Goal: Transaction & Acquisition: Purchase product/service

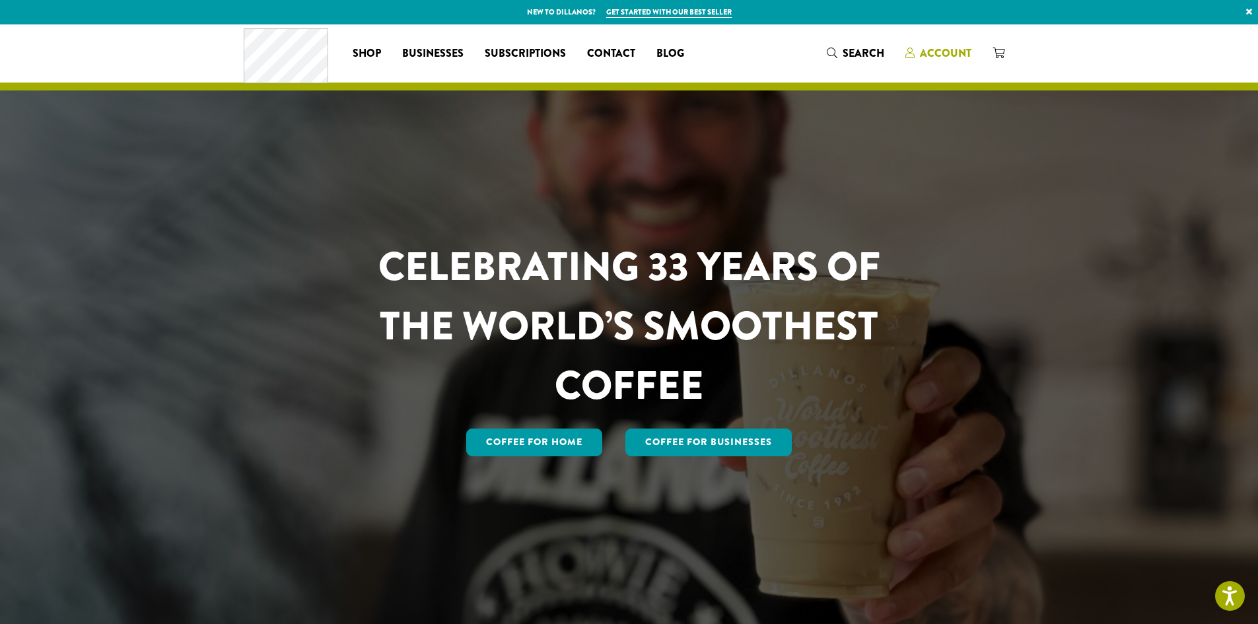
click at [939, 51] on span "Account" at bounding box center [945, 53] width 51 height 15
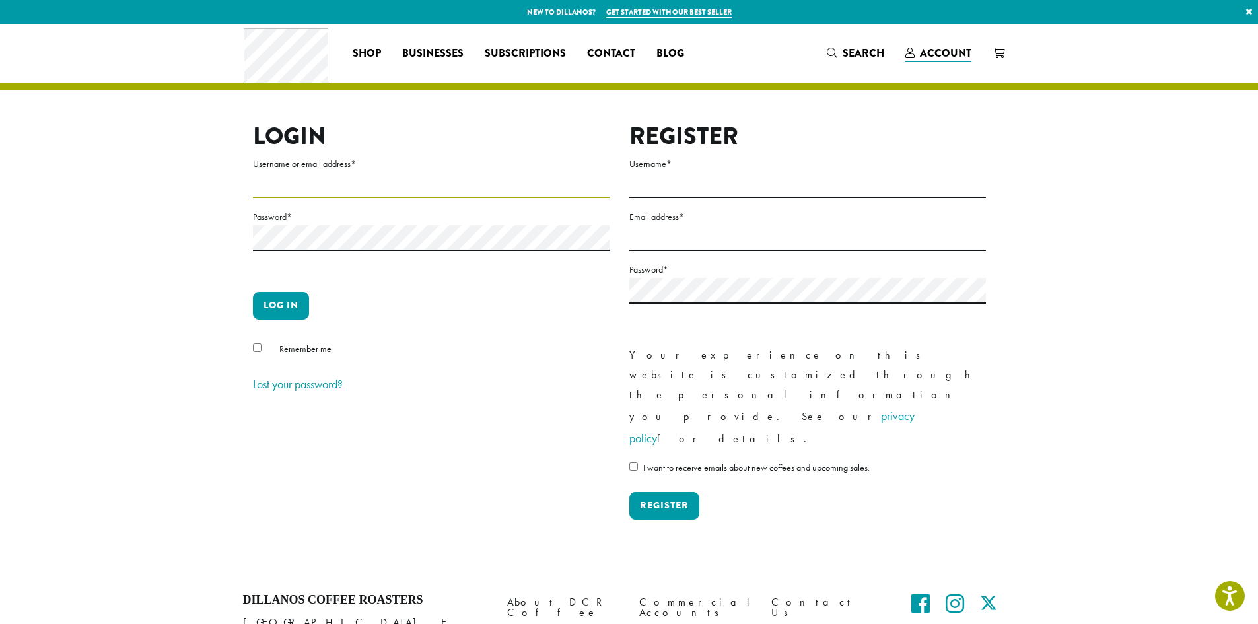
click at [296, 187] on input "Username or email address *" at bounding box center [431, 185] width 357 height 26
type input "**********"
click at [297, 309] on button "Log in" at bounding box center [281, 306] width 56 height 28
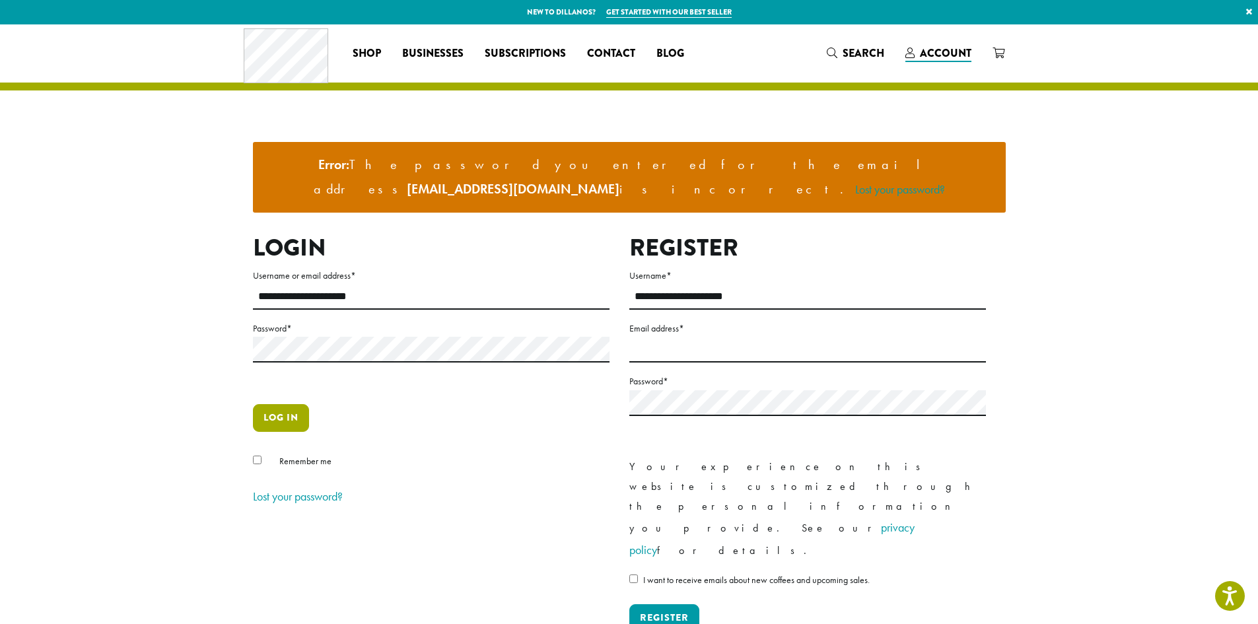
click at [294, 404] on button "Log in" at bounding box center [281, 418] width 56 height 28
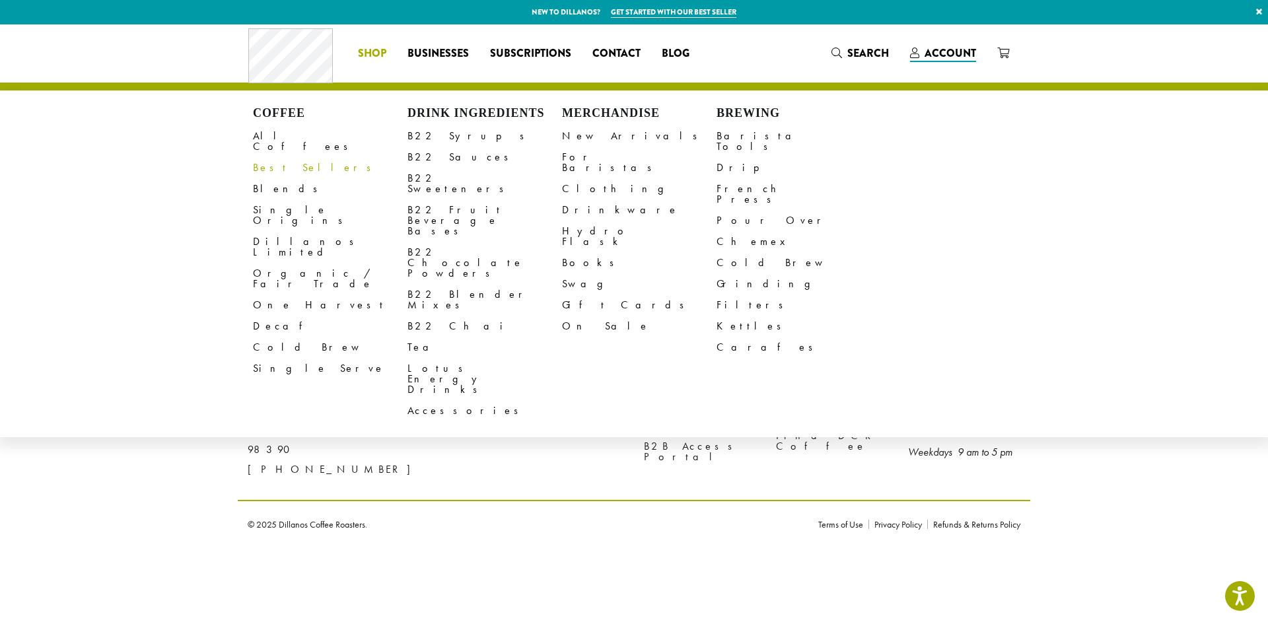
click at [291, 157] on link "Best Sellers" at bounding box center [330, 167] width 154 height 21
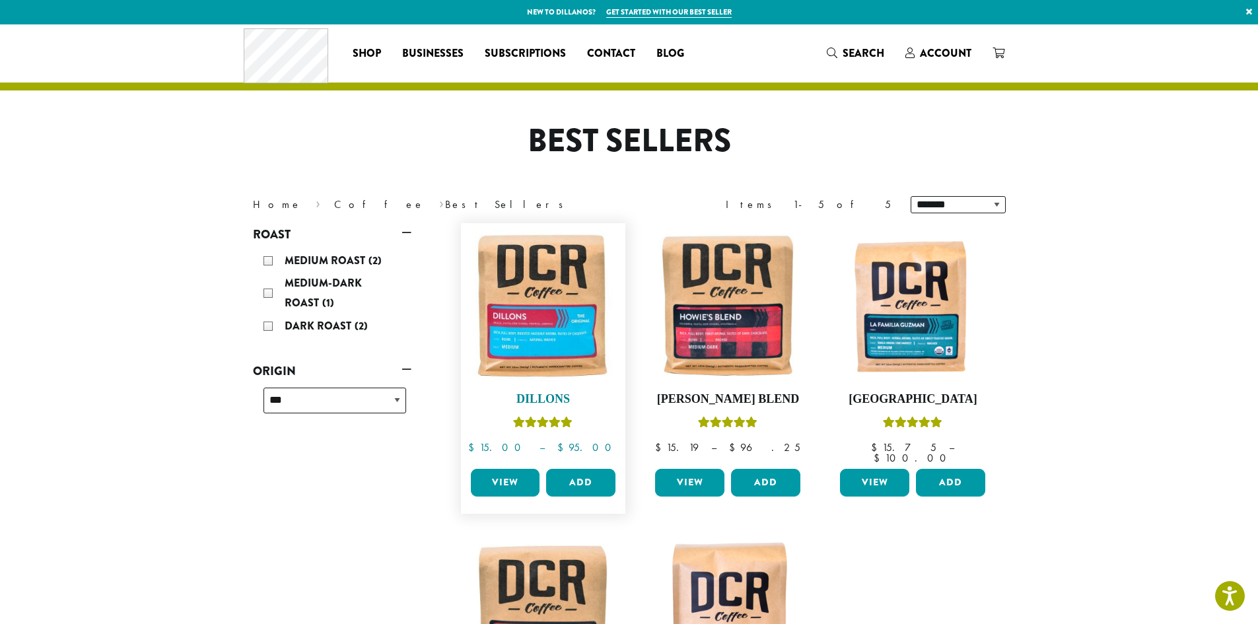
click at [586, 294] on img at bounding box center [543, 306] width 152 height 152
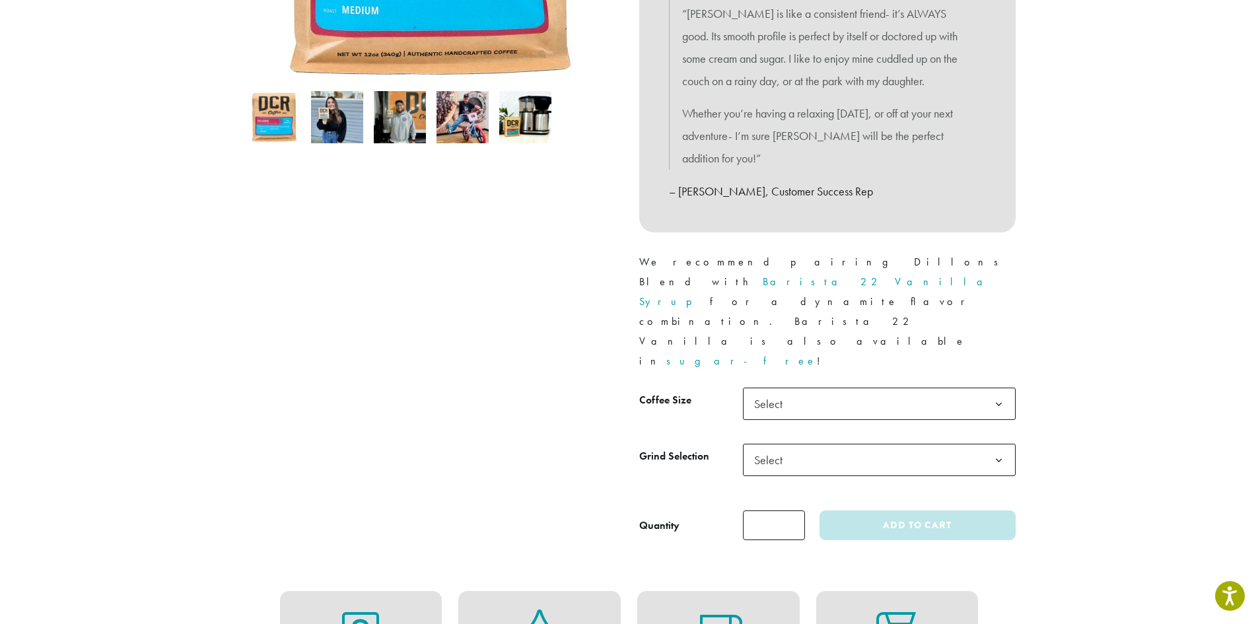
scroll to position [396, 0]
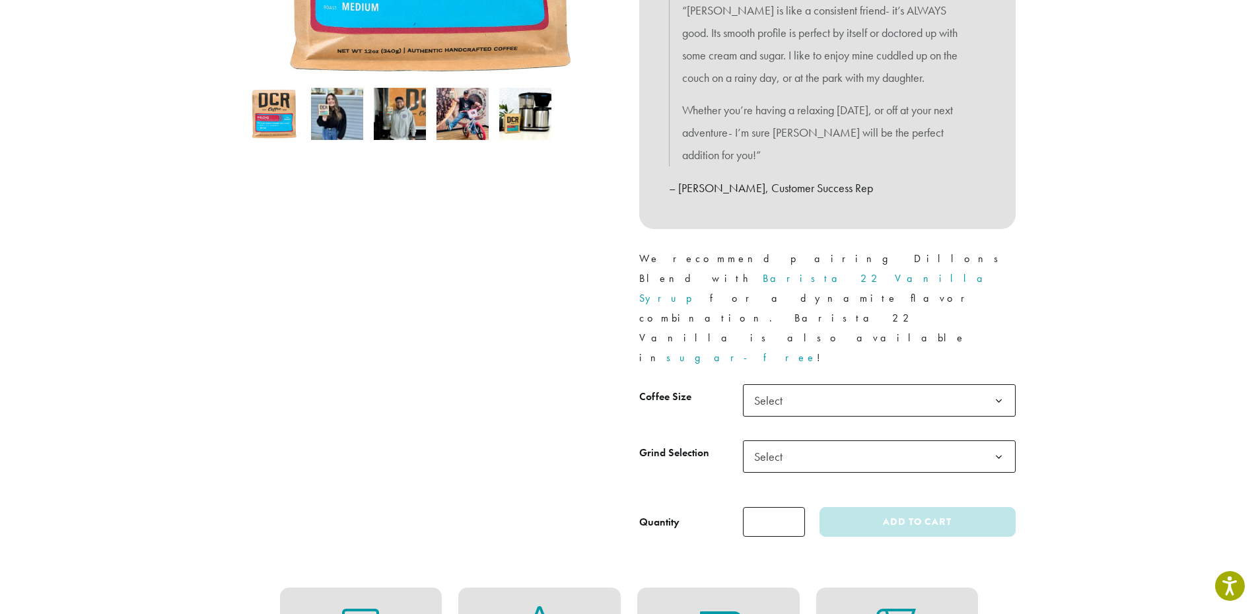
click at [775, 388] on span "Select" at bounding box center [772, 401] width 47 height 26
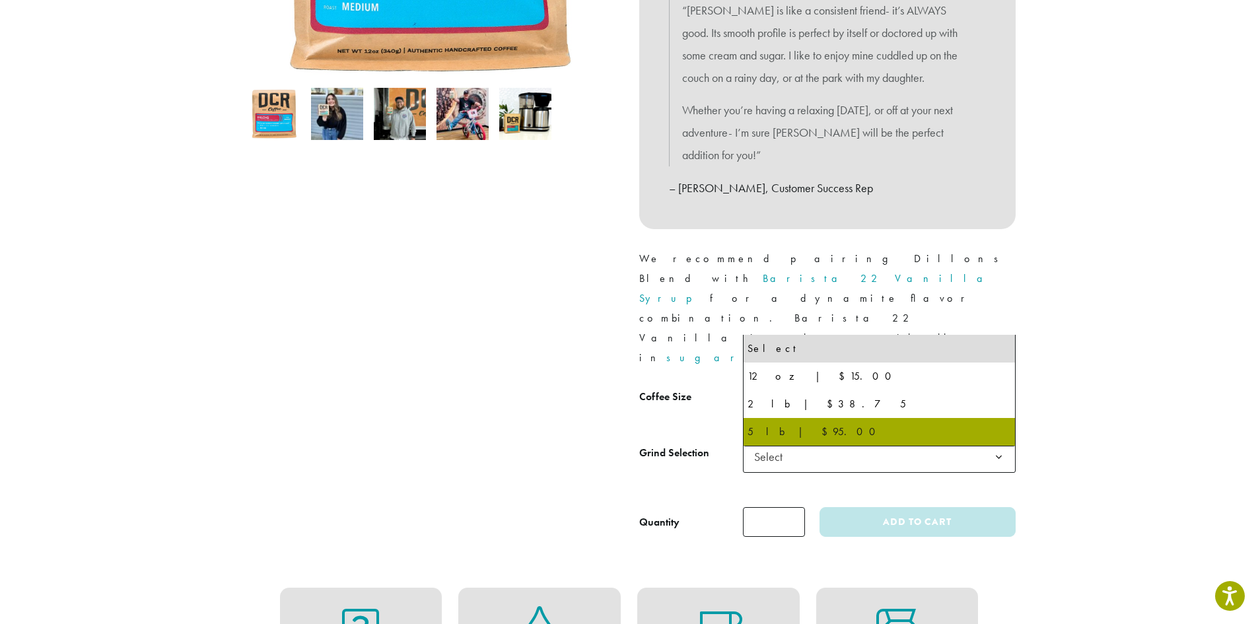
select select "**********"
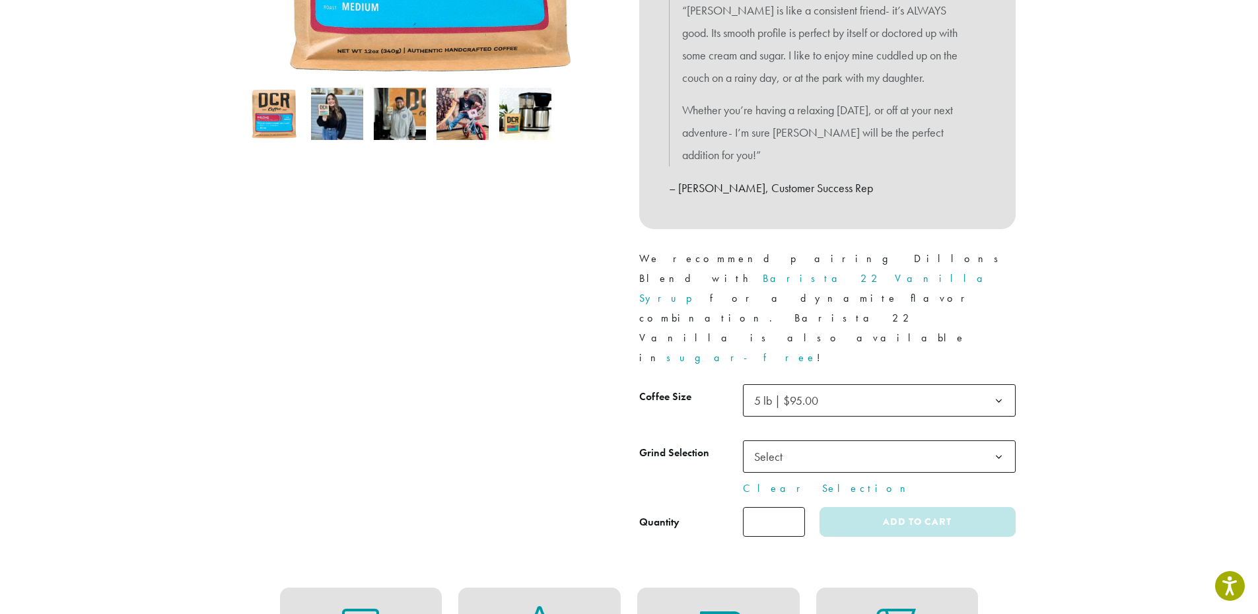
click at [773, 444] on span "Select" at bounding box center [772, 457] width 47 height 26
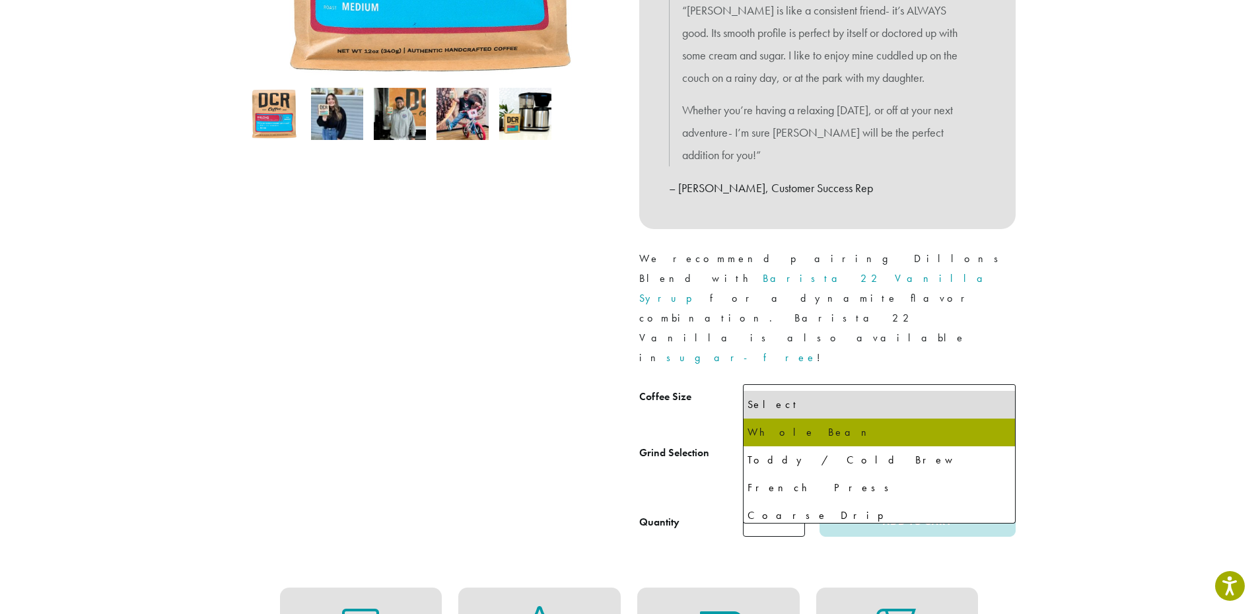
select select "**********"
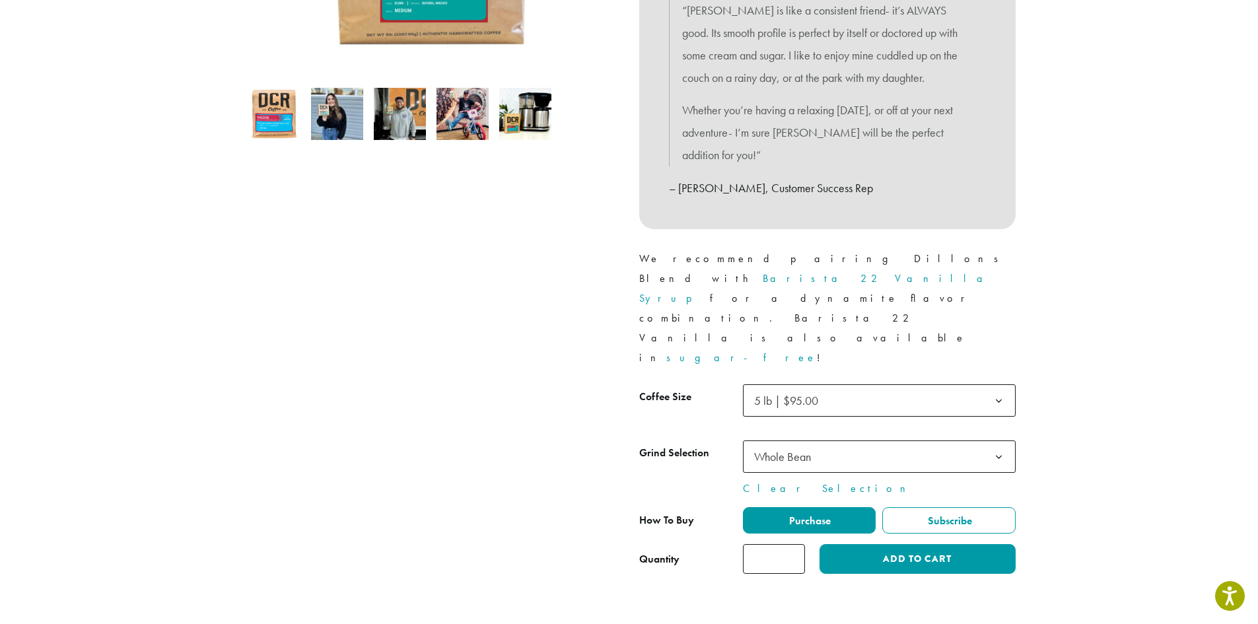
scroll to position [330, 0]
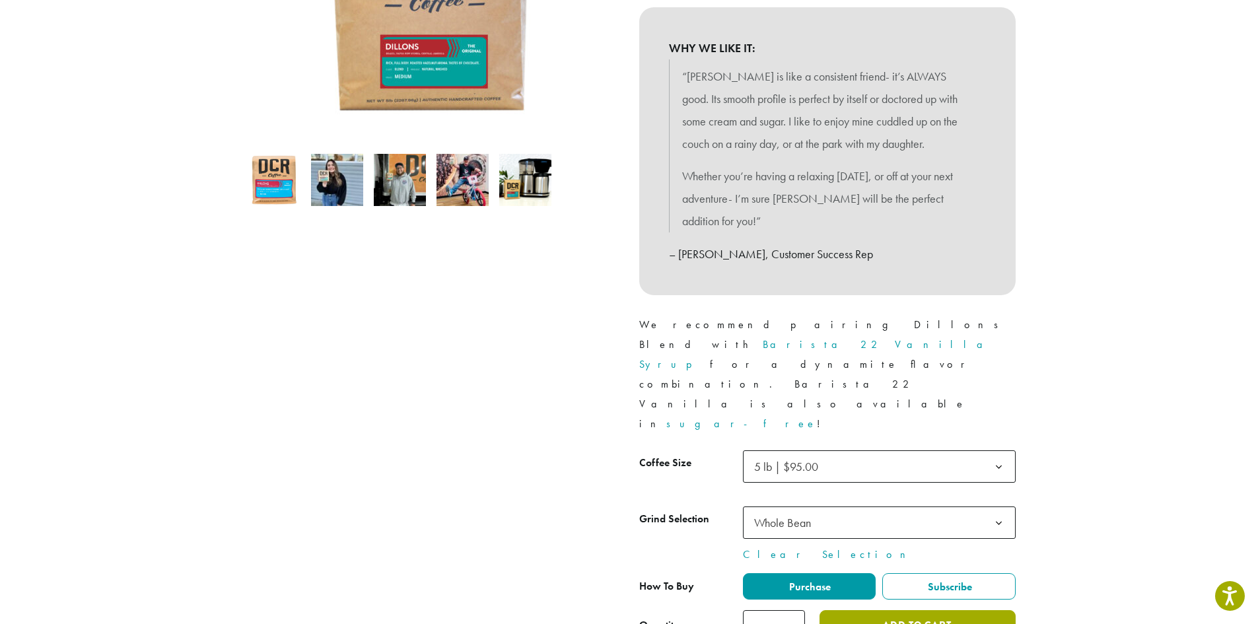
click at [848, 610] on button "Add to cart" at bounding box center [916, 625] width 195 height 30
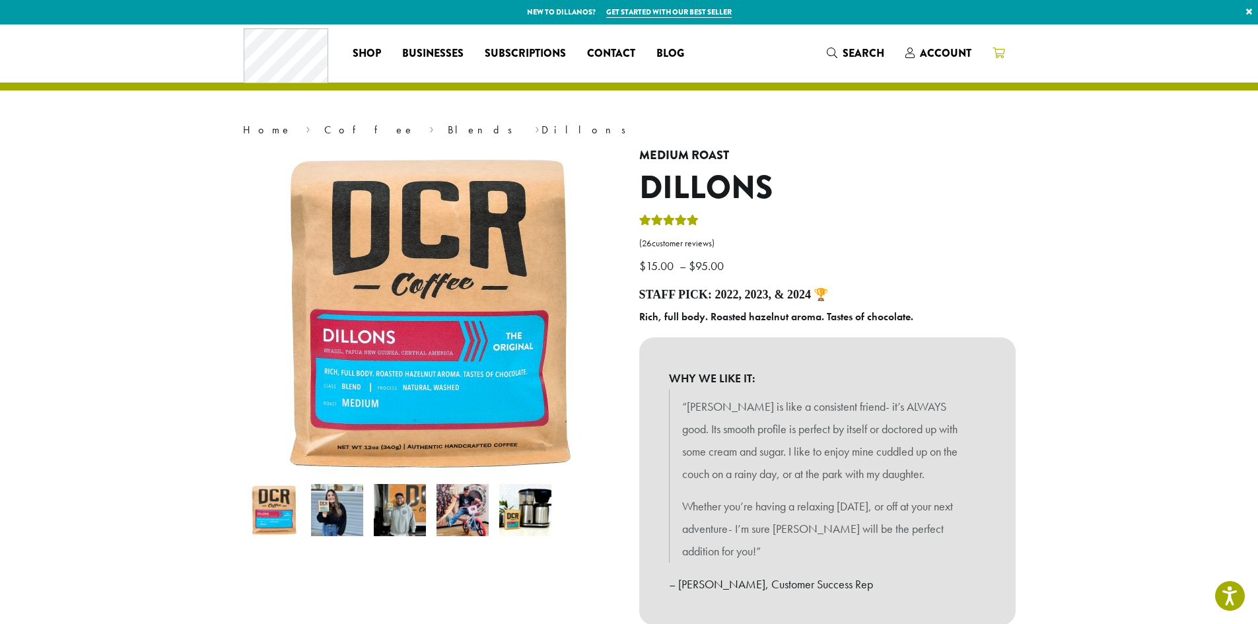
click at [1000, 51] on icon at bounding box center [998, 53] width 12 height 11
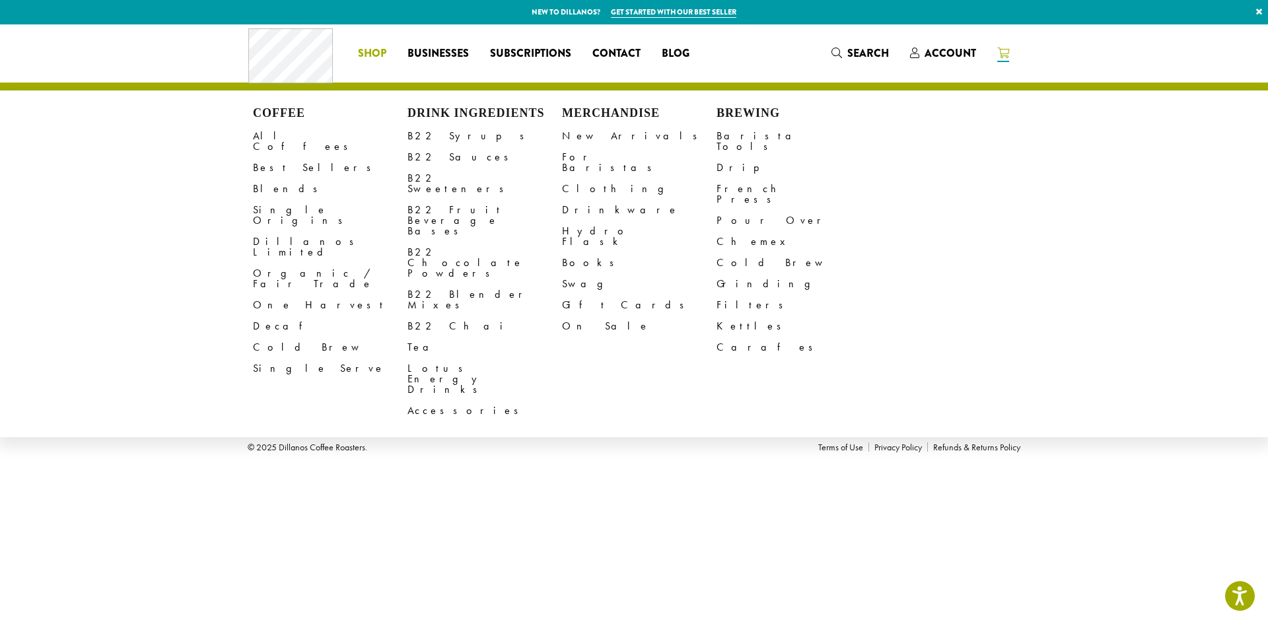
click at [366, 50] on span "Shop" at bounding box center [372, 54] width 28 height 17
click at [283, 159] on link "Best Sellers" at bounding box center [330, 167] width 154 height 21
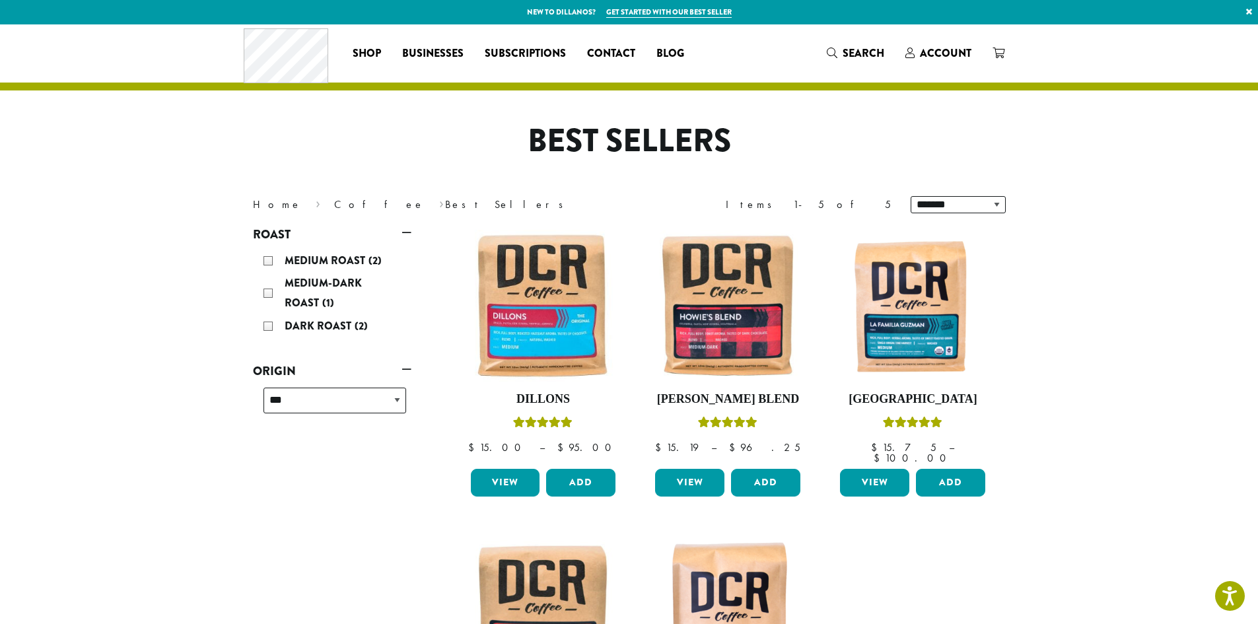
drag, startPoint x: 1120, startPoint y: 440, endPoint x: 1090, endPoint y: 436, distance: 30.6
click at [1120, 440] on section "**********" at bounding box center [629, 470] width 1258 height 893
click at [559, 345] on img at bounding box center [543, 306] width 152 height 152
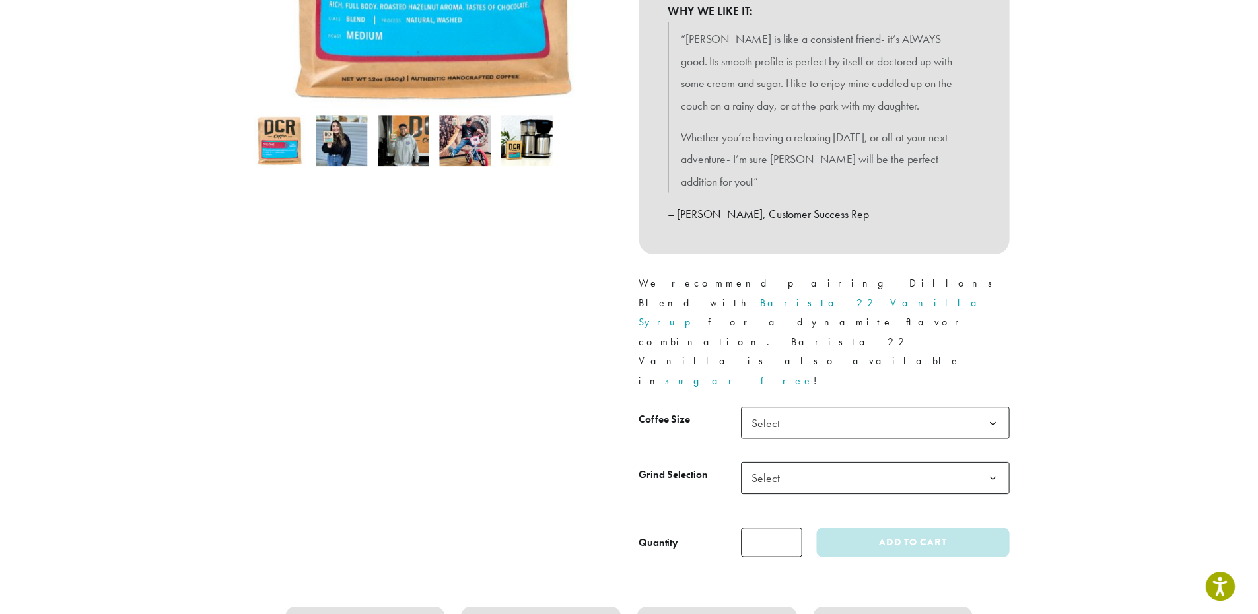
scroll to position [528, 0]
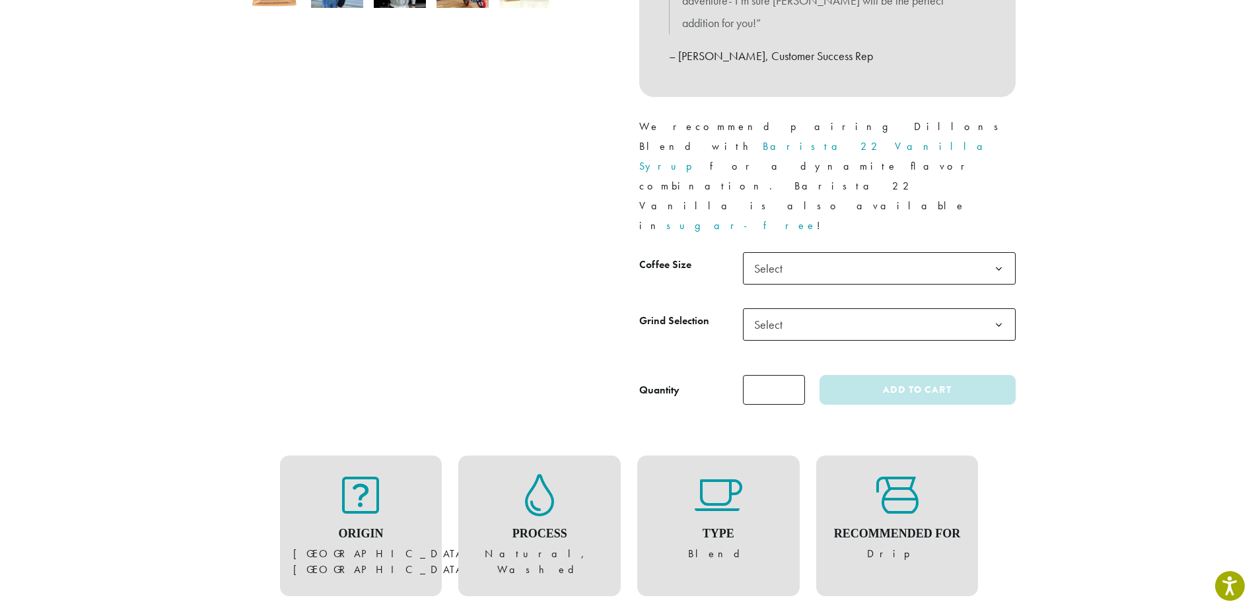
click at [789, 256] on span "Select" at bounding box center [772, 269] width 47 height 26
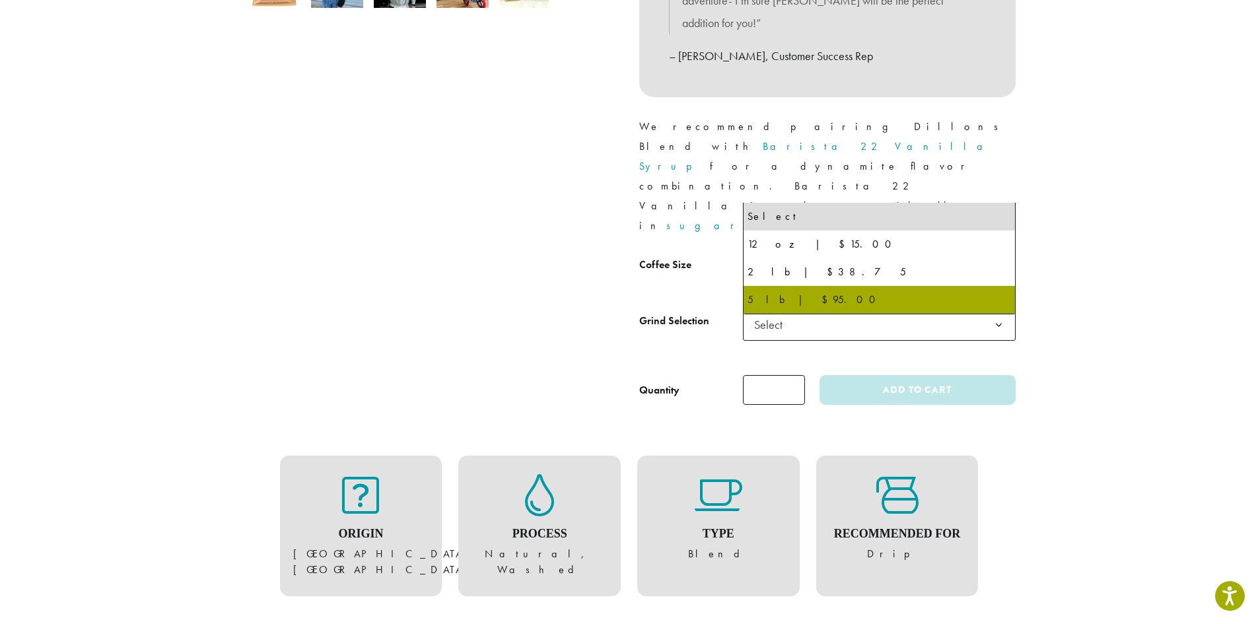
select select "**********"
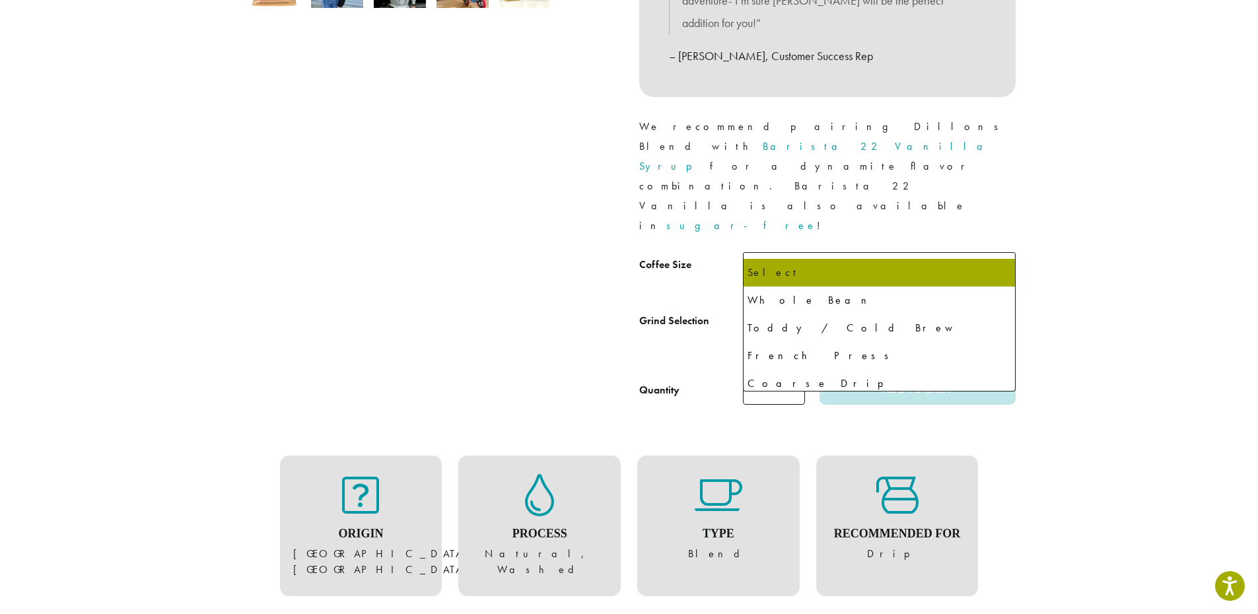
click at [768, 312] on span "Select" at bounding box center [772, 325] width 47 height 26
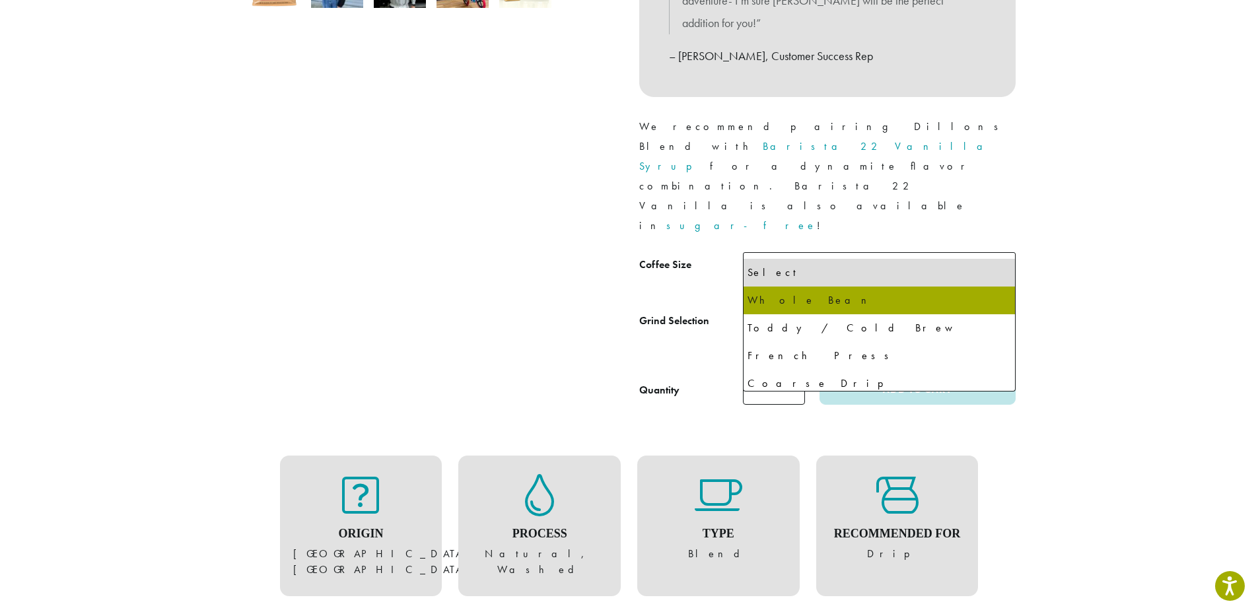
select select "**********"
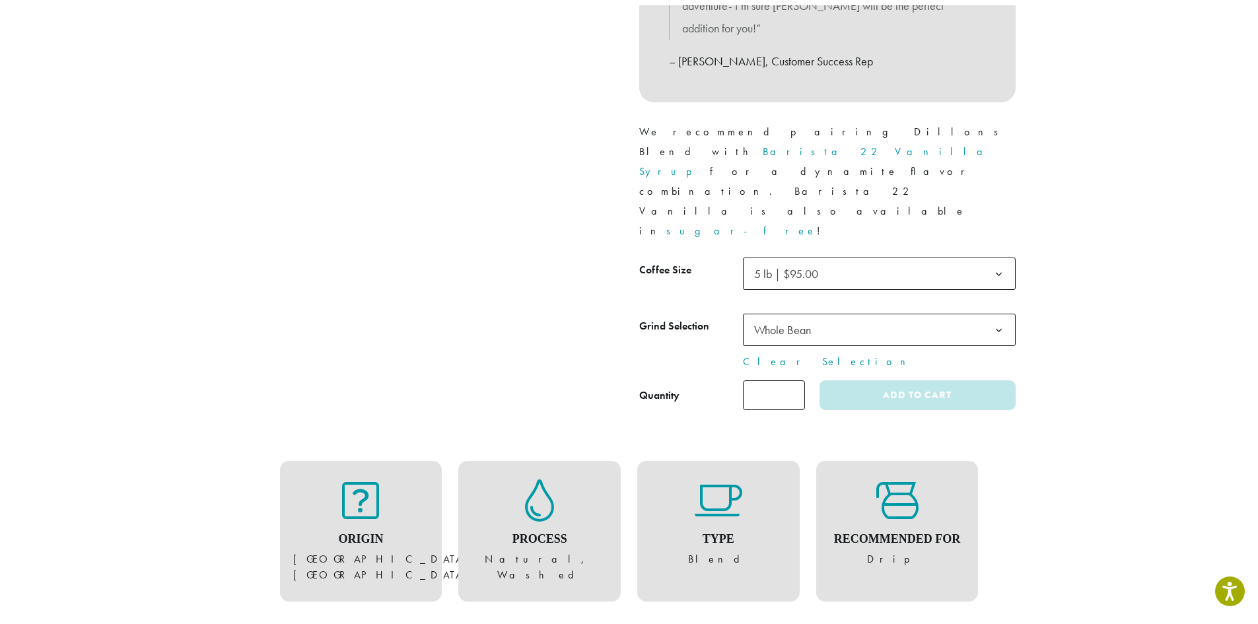
scroll to position [510, 0]
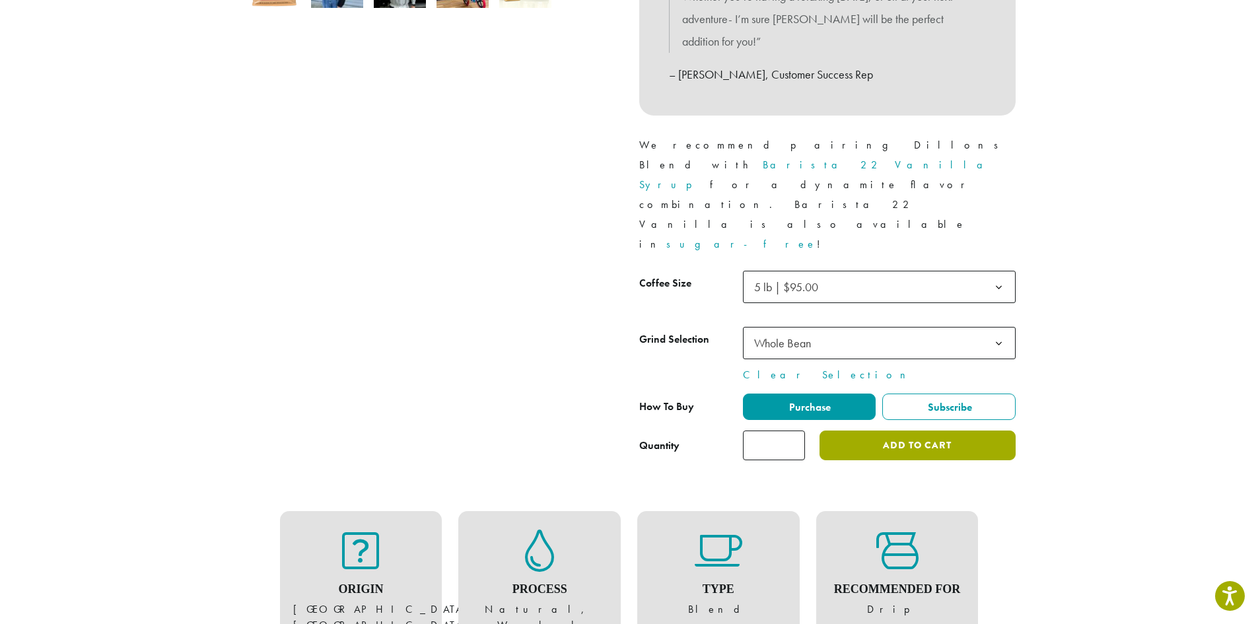
click at [873, 430] on button "Add to cart" at bounding box center [916, 445] width 195 height 30
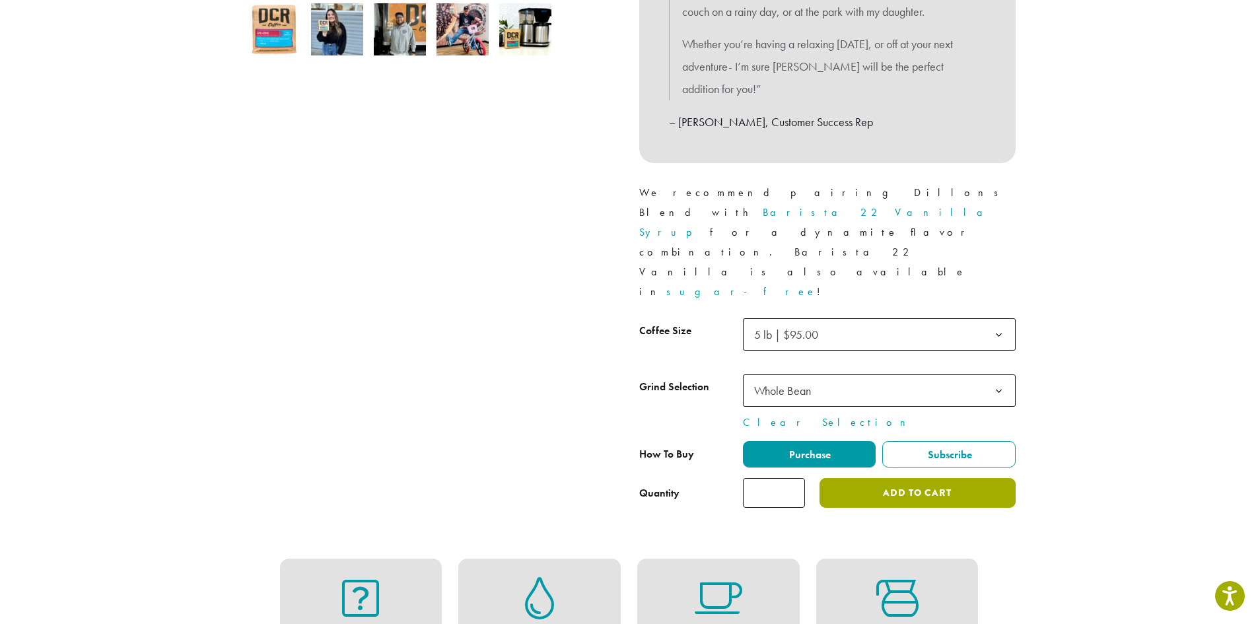
scroll to position [392, 0]
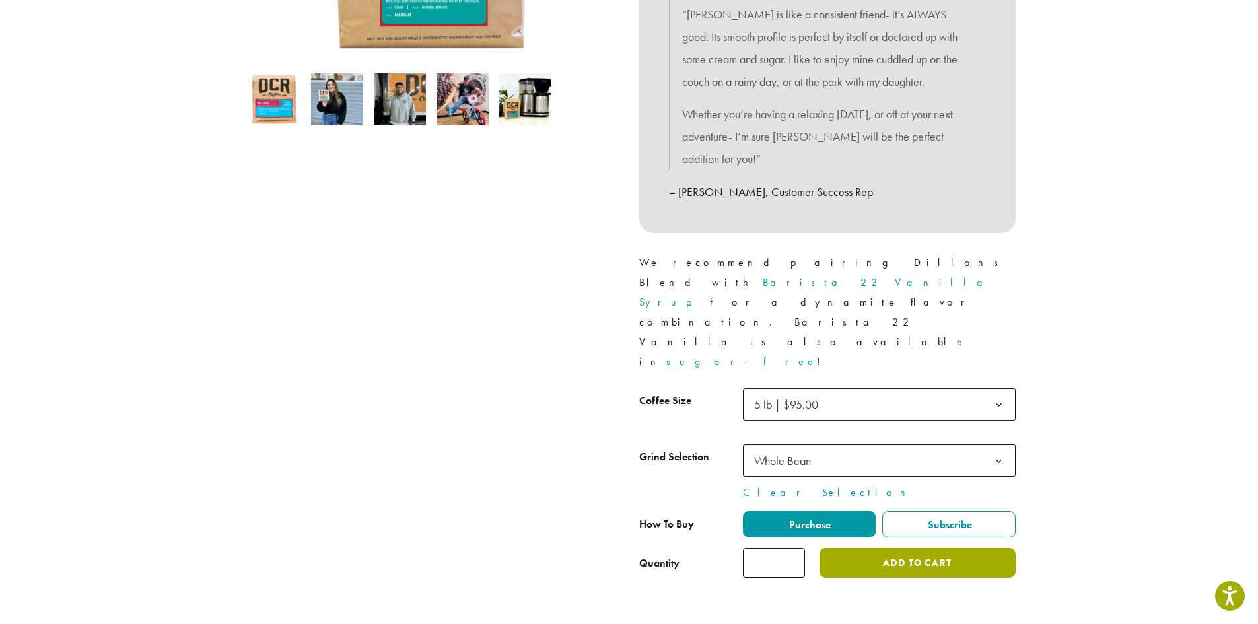
click at [875, 548] on button "Add to cart" at bounding box center [916, 563] width 195 height 30
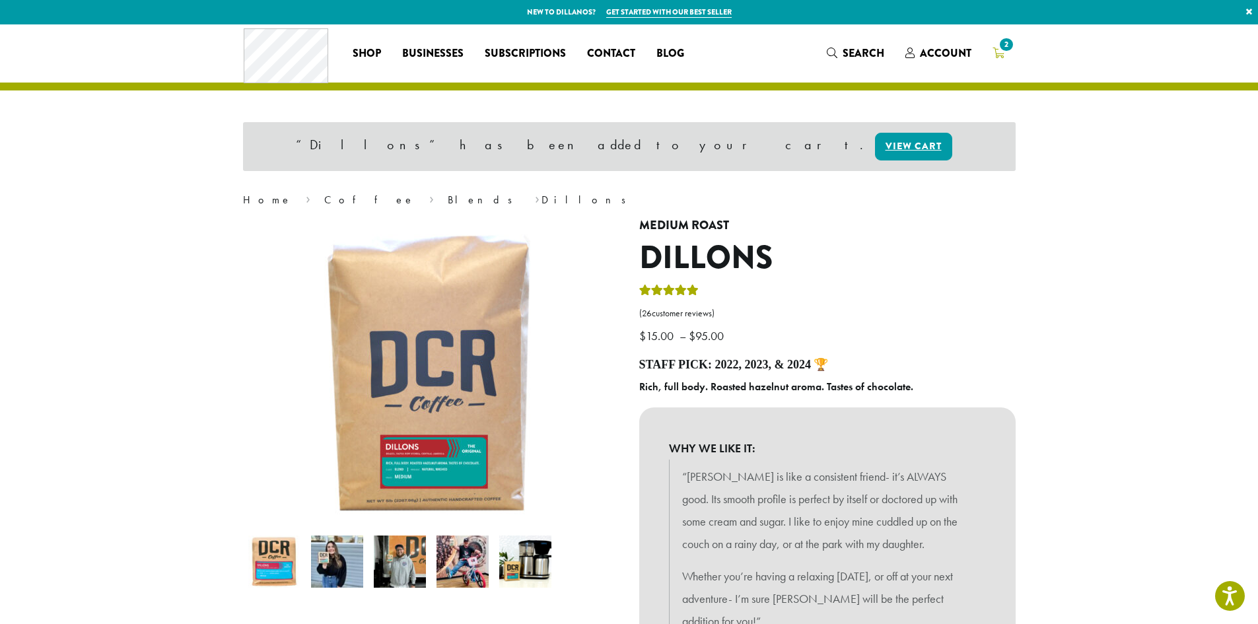
click at [1003, 43] on span "2" at bounding box center [1006, 45] width 18 height 18
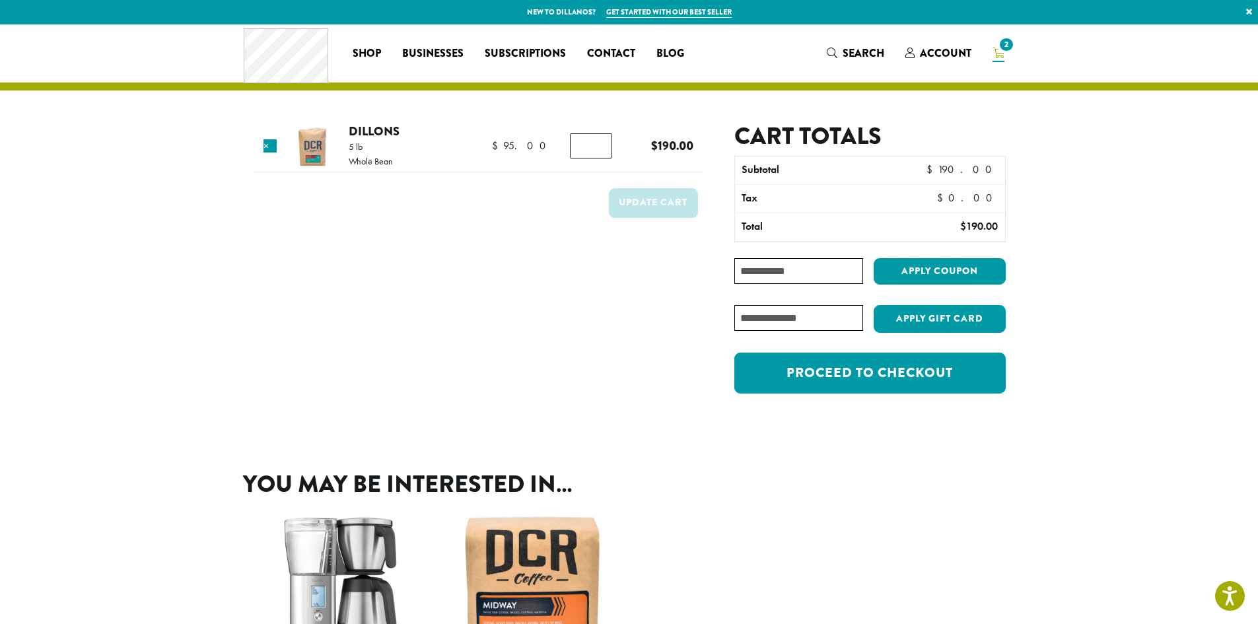
type input "*"
click at [601, 150] on input "*" at bounding box center [591, 145] width 42 height 25
click at [664, 204] on button "Update cart" at bounding box center [653, 203] width 89 height 30
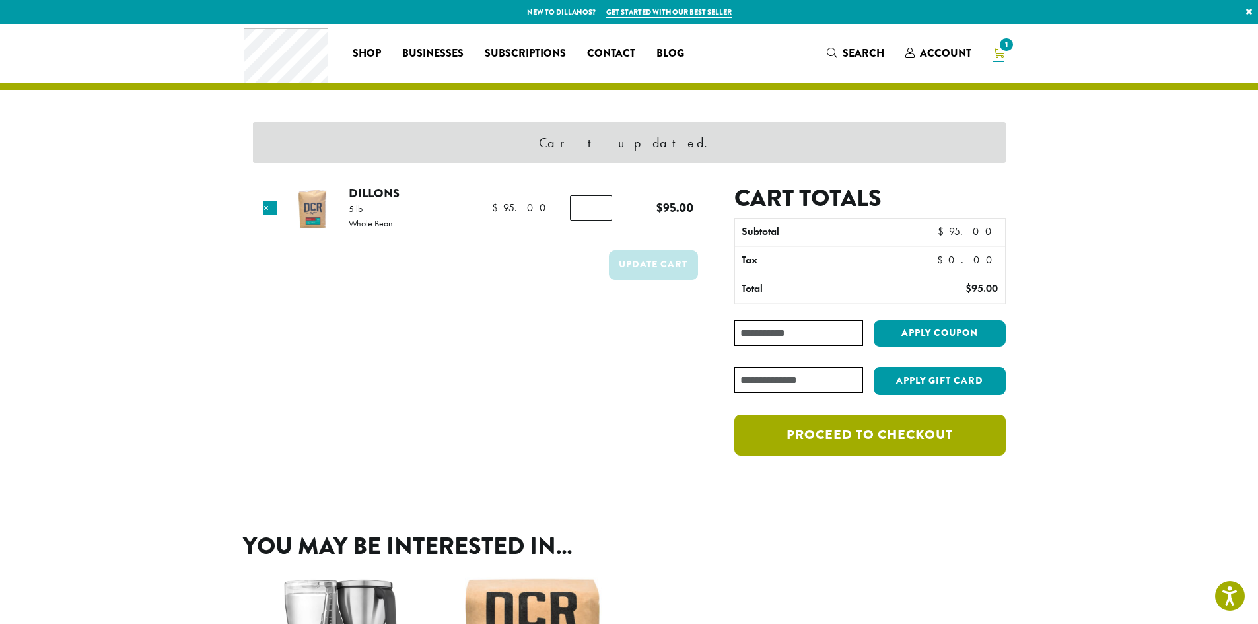
click at [813, 431] on link "Proceed to checkout" at bounding box center [869, 435] width 271 height 41
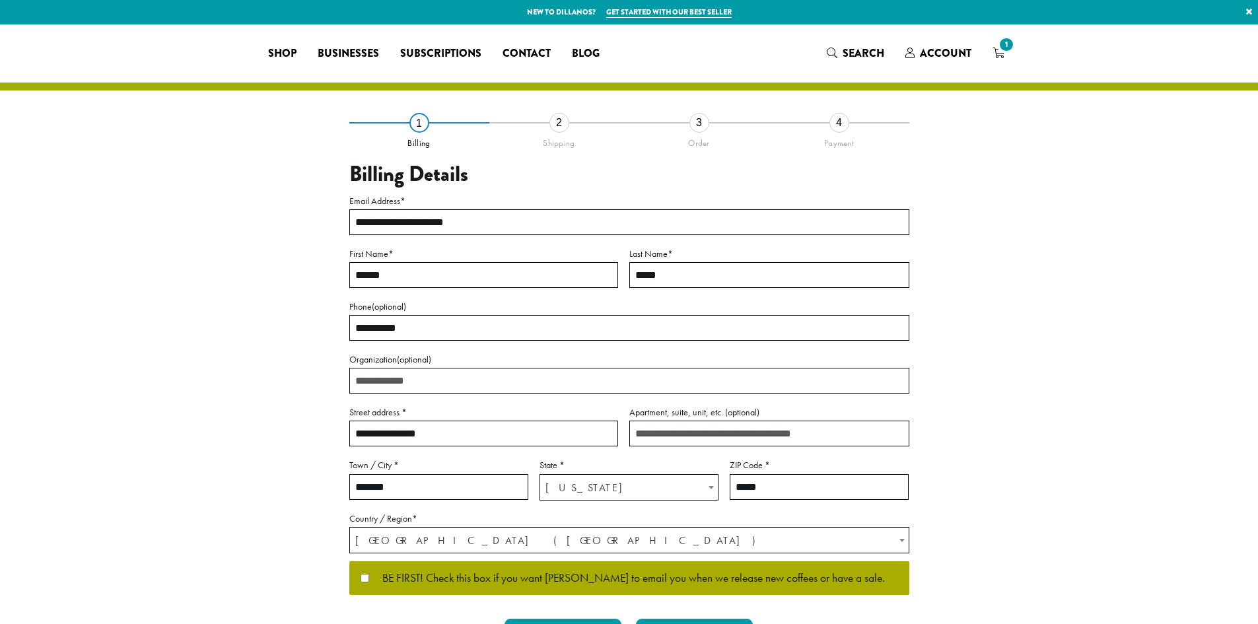
select select "**"
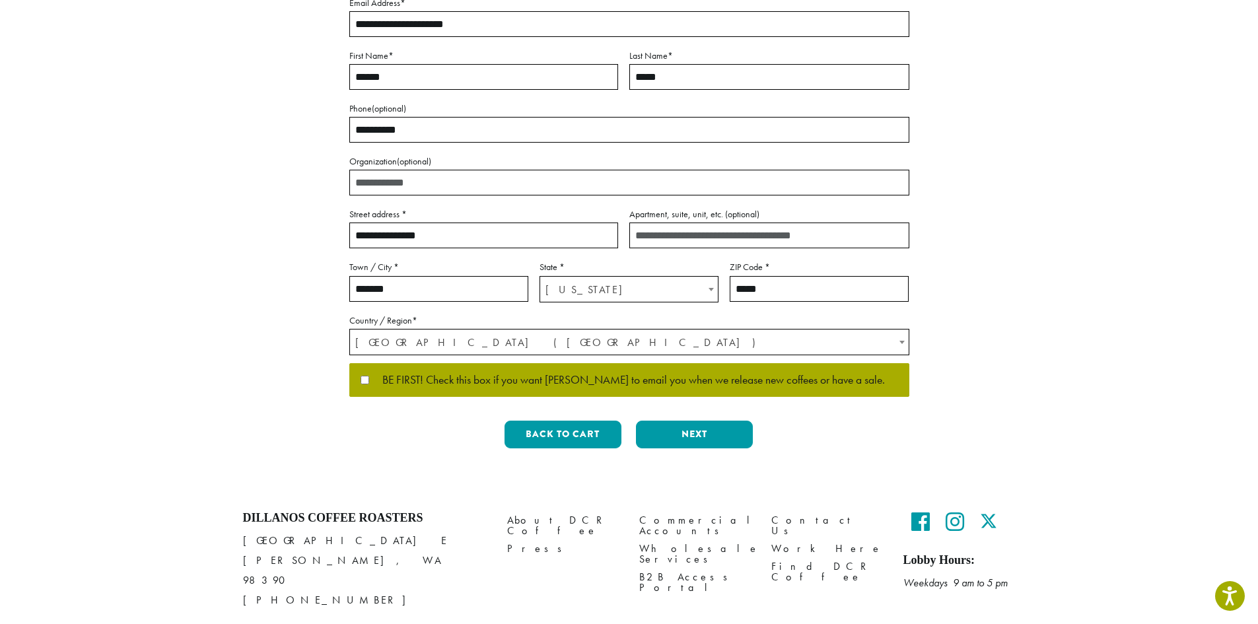
scroll to position [234, 0]
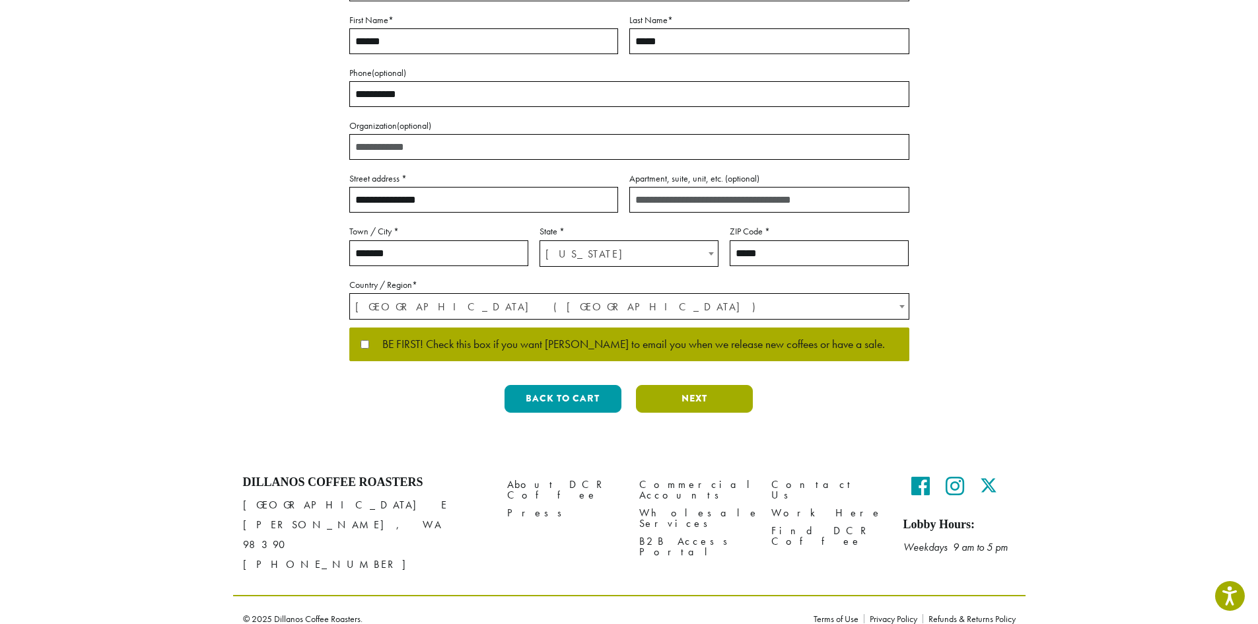
click at [699, 392] on button "Next" at bounding box center [694, 399] width 117 height 28
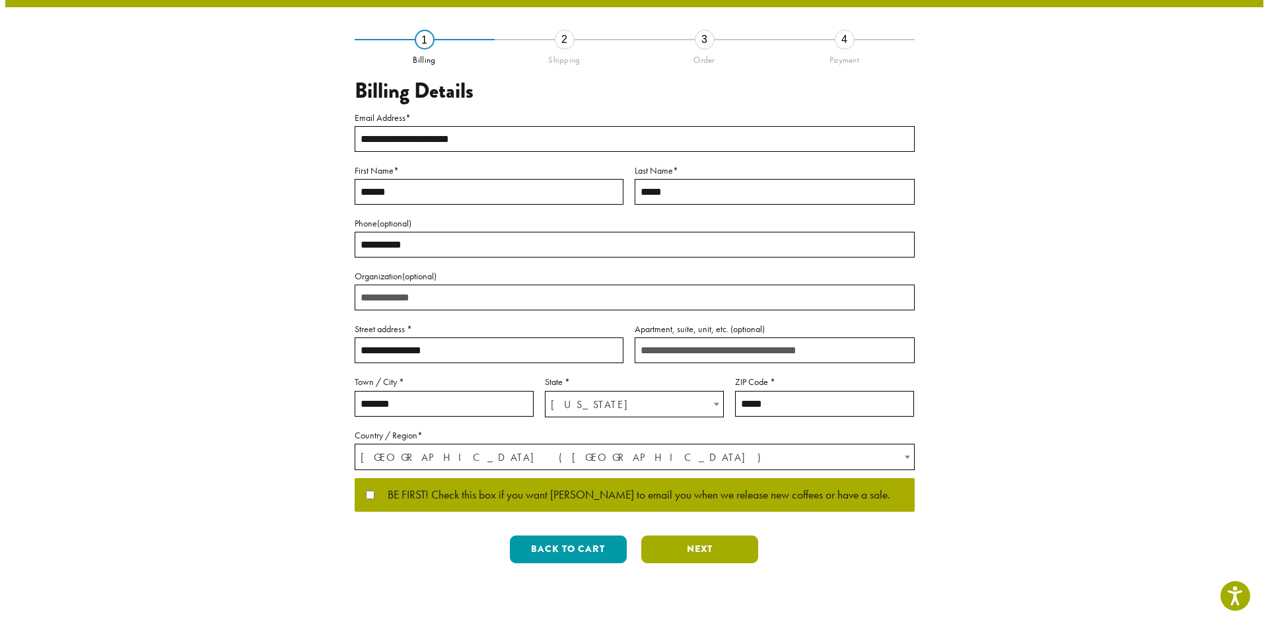
scroll to position [0, 0]
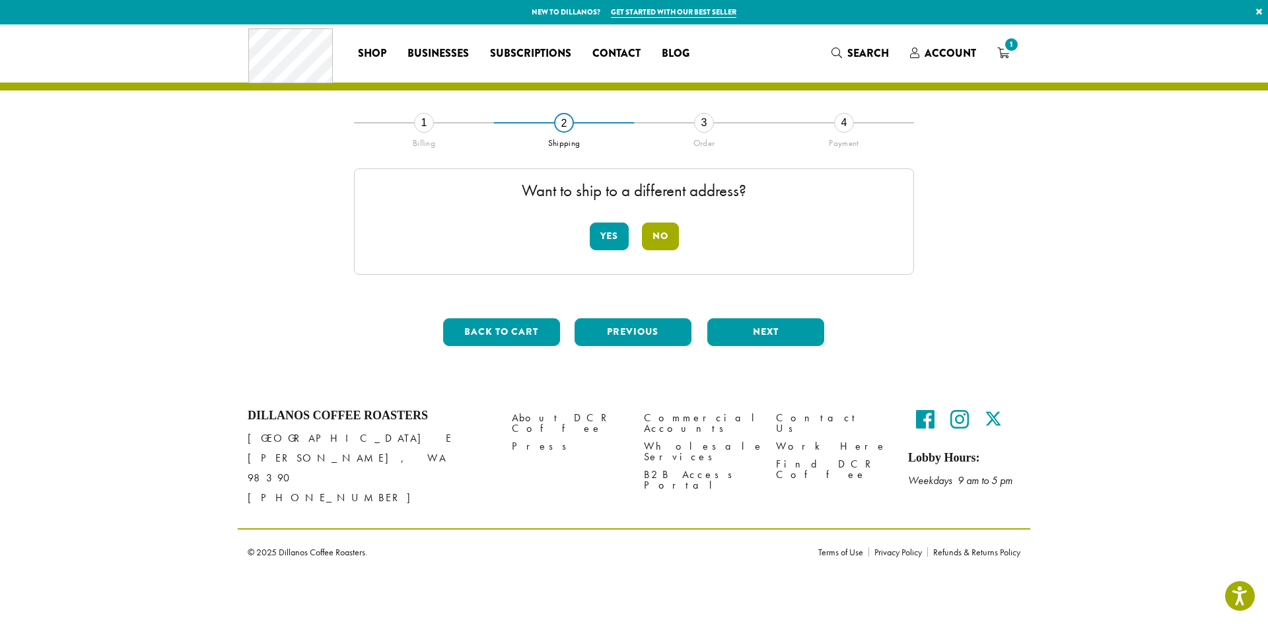
click at [668, 237] on button "No" at bounding box center [660, 236] width 37 height 28
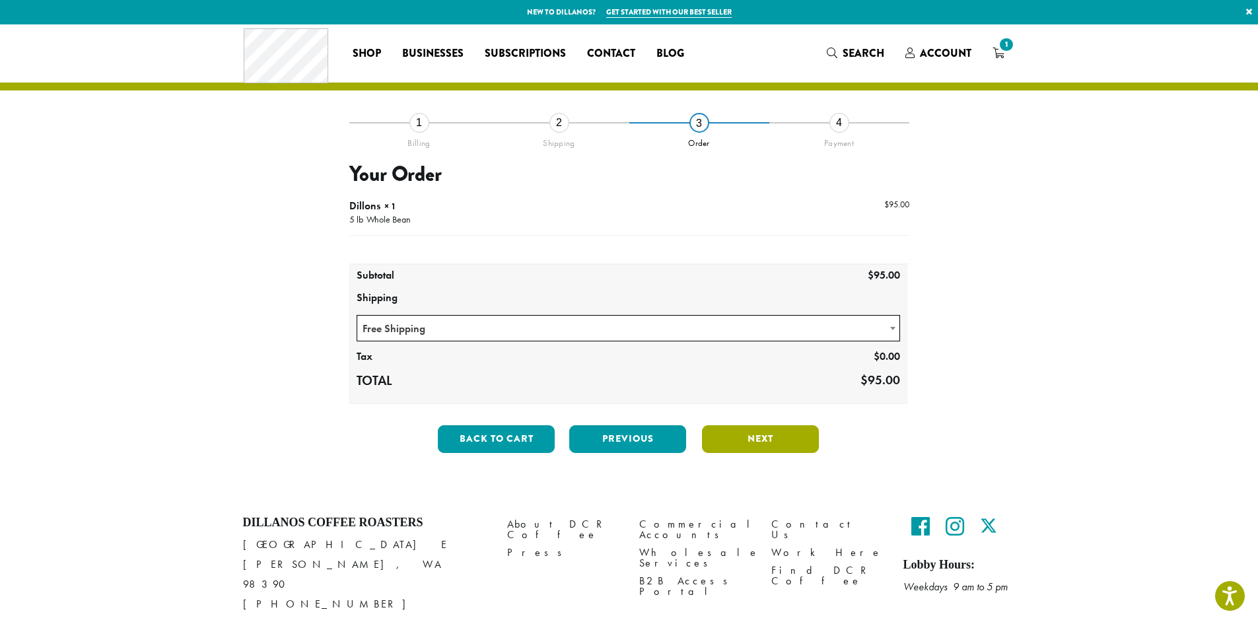
click at [734, 437] on button "Next" at bounding box center [760, 439] width 117 height 28
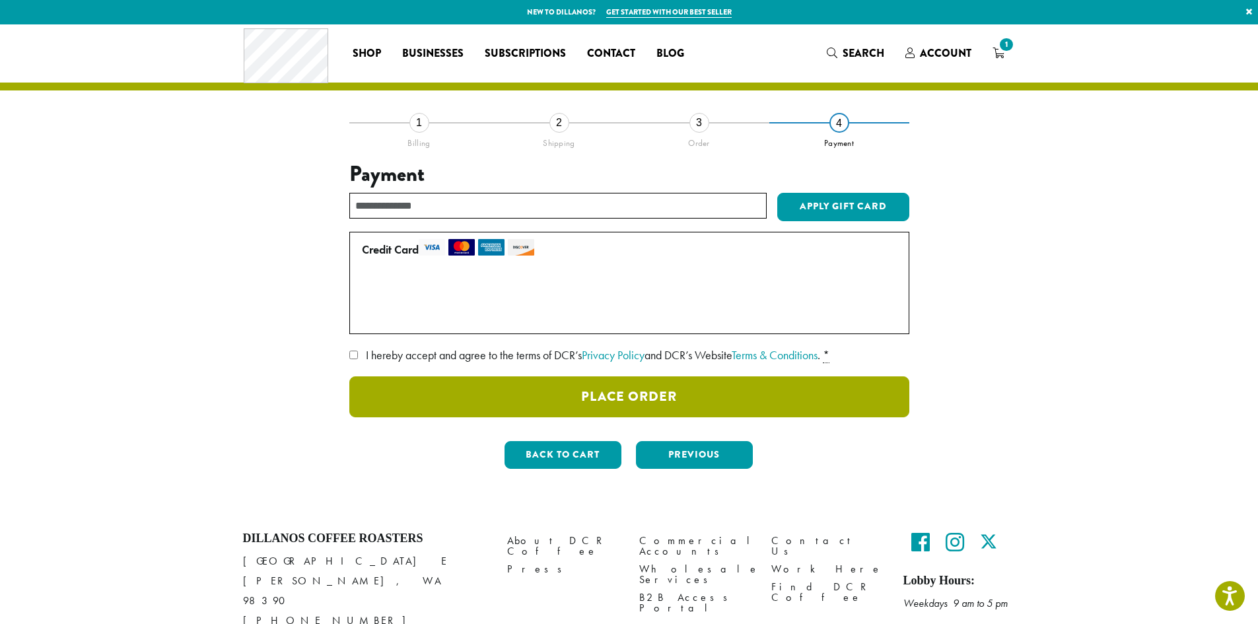
click at [405, 398] on button "Place Order" at bounding box center [629, 396] width 560 height 41
